Goal: Transaction & Acquisition: Purchase product/service

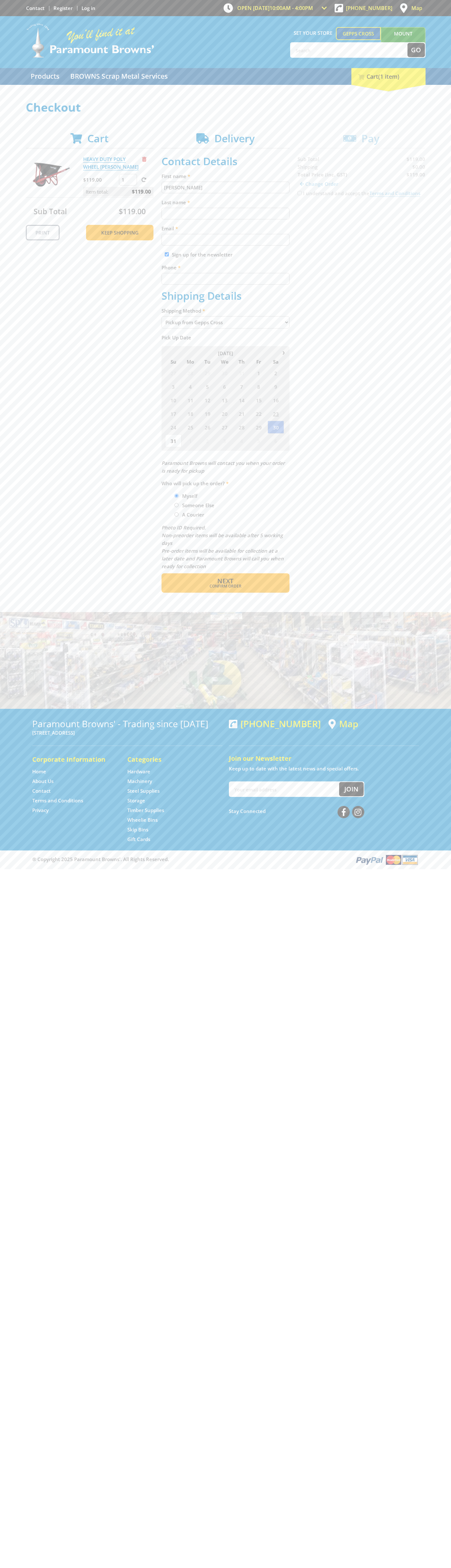
type input "[PERSON_NAME]"
type input "[EMAIL_ADDRESS][DOMAIN_NAME]"
type input "0293744000"
click at [226, 581] on span "Next" at bounding box center [226, 581] width 16 height 9
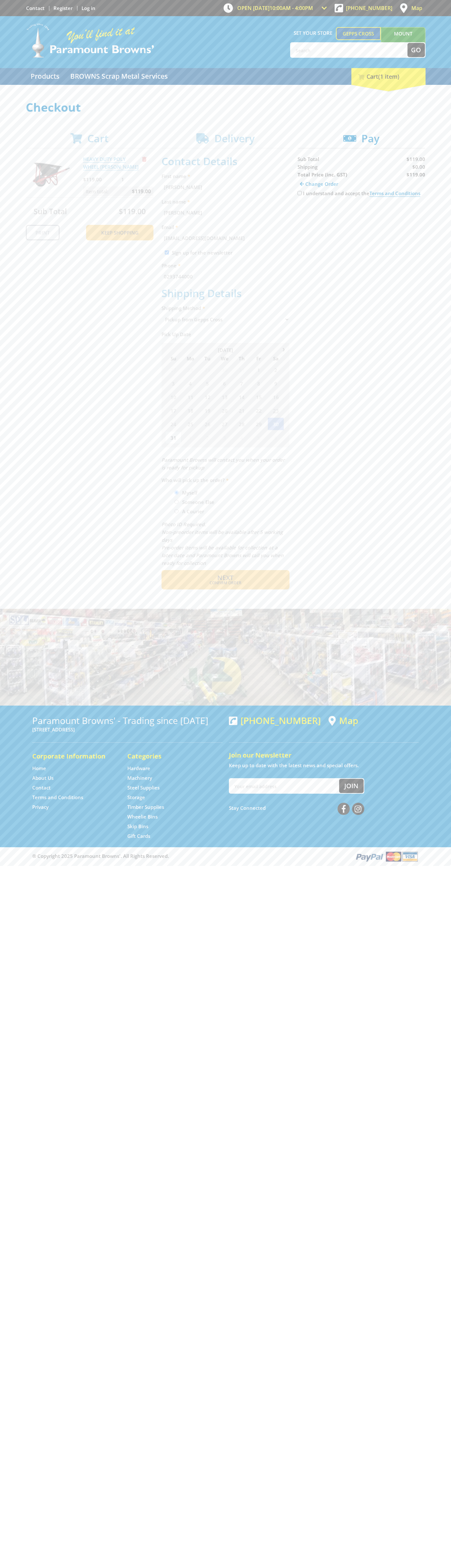
click at [299, 193] on input "I understand and accept the Terms and Conditions" at bounding box center [300, 193] width 4 height 4
checkbox input "true"
click at [317, 213] on span "Credit Card" at bounding box center [311, 213] width 28 height 7
click at [362, 213] on img at bounding box center [357, 213] width 14 height 8
type input "[CREDIT_CARD_NUMBER]"
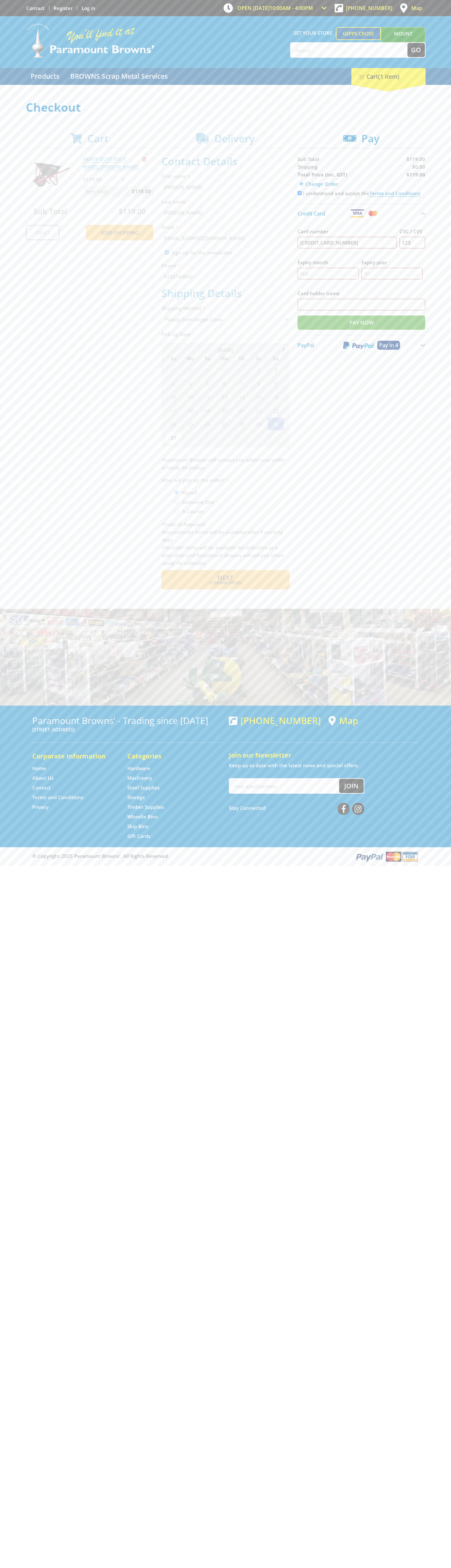
type input "123"
type input "[PERSON_NAME]"
